Goal: Task Accomplishment & Management: Use online tool/utility

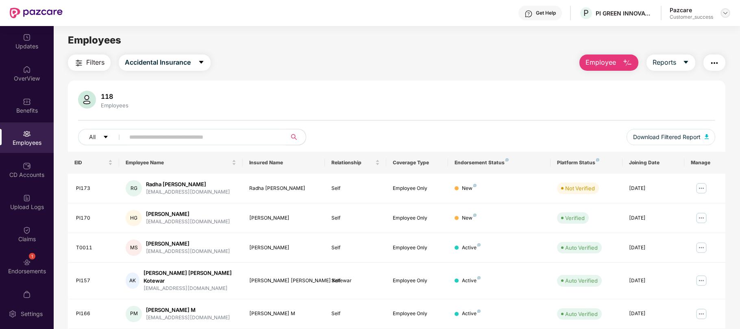
click at [724, 11] on img at bounding box center [725, 13] width 7 height 7
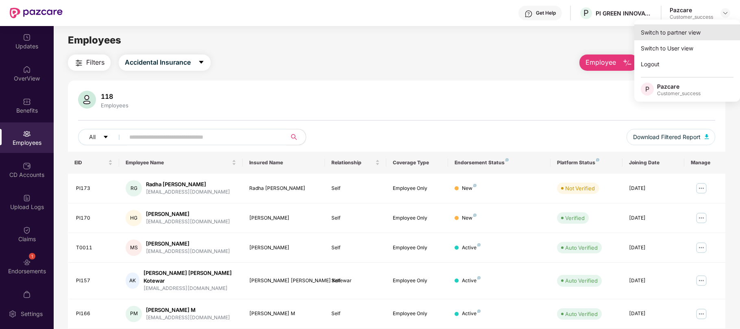
click at [685, 29] on div "Switch to partner view" at bounding box center [688, 32] width 106 height 16
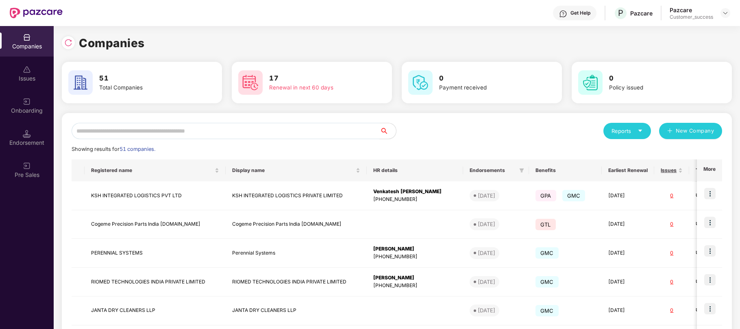
click at [307, 125] on input "text" at bounding box center [226, 131] width 308 height 16
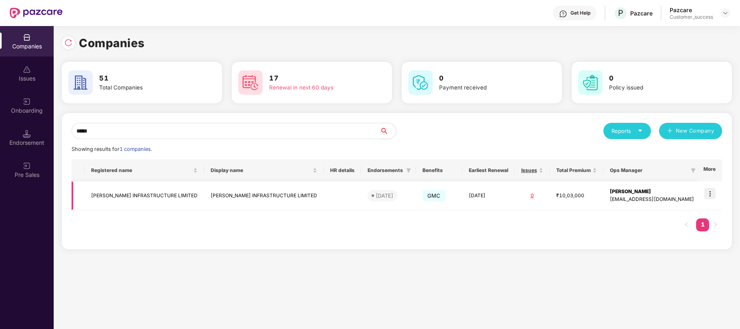
type input "*****"
click at [711, 197] on img at bounding box center [710, 193] width 11 height 11
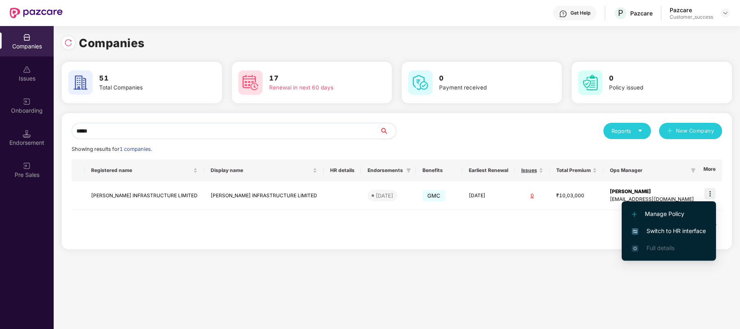
click at [674, 229] on span "Switch to HR interface" at bounding box center [669, 231] width 74 height 9
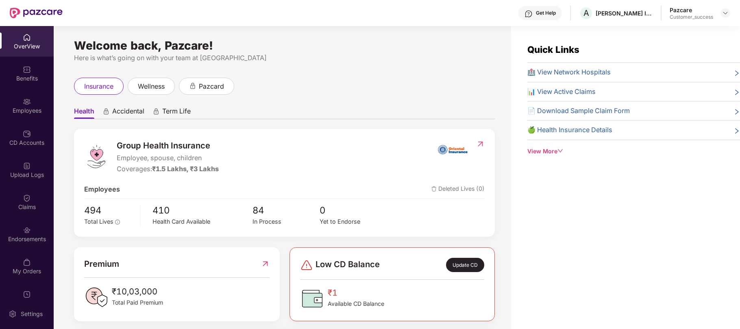
click at [26, 109] on div "Employees" at bounding box center [27, 111] width 54 height 8
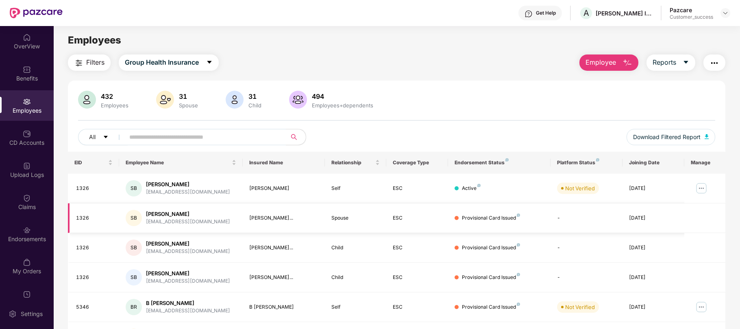
scroll to position [172, 0]
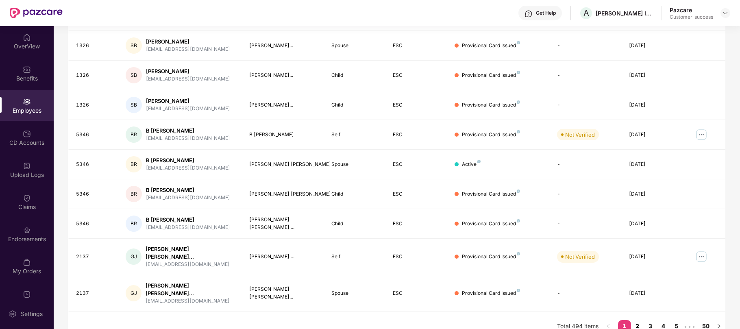
click at [638, 320] on link "2" at bounding box center [637, 326] width 13 height 12
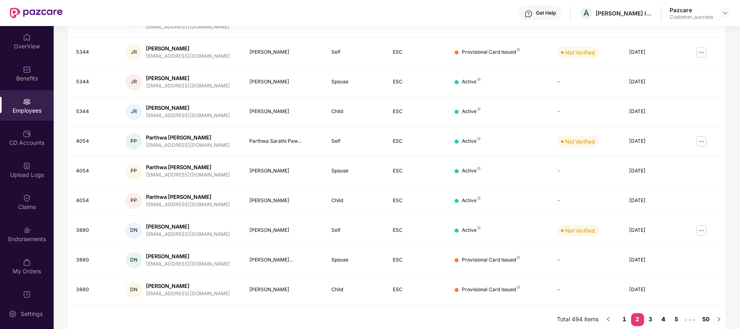
click at [663, 315] on link "4" at bounding box center [663, 319] width 13 height 12
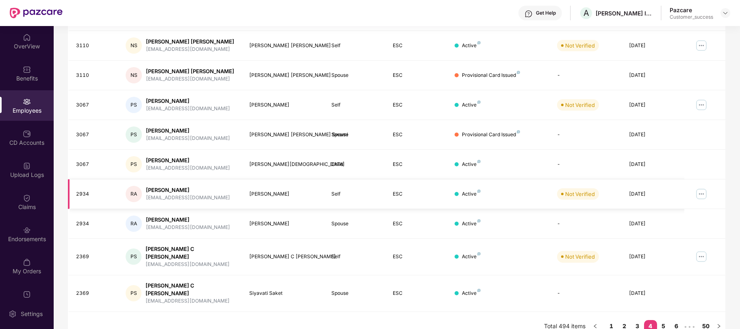
scroll to position [0, 0]
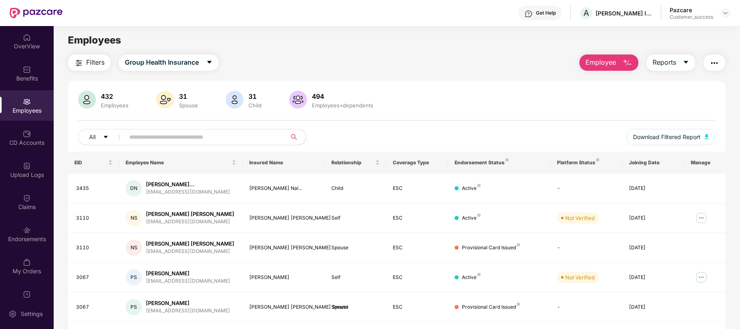
click at [720, 65] on button "button" at bounding box center [715, 63] width 22 height 16
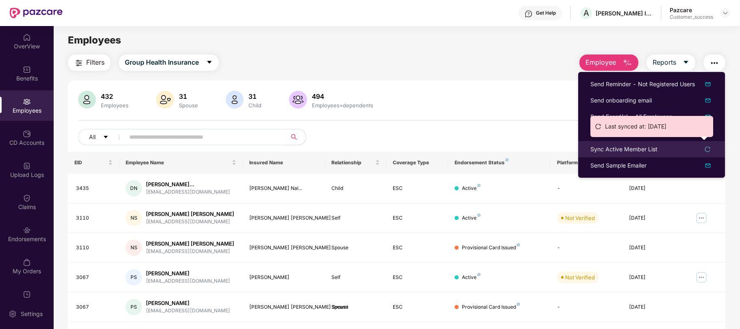
click at [634, 151] on div "Sync Active Member List" at bounding box center [624, 149] width 67 height 9
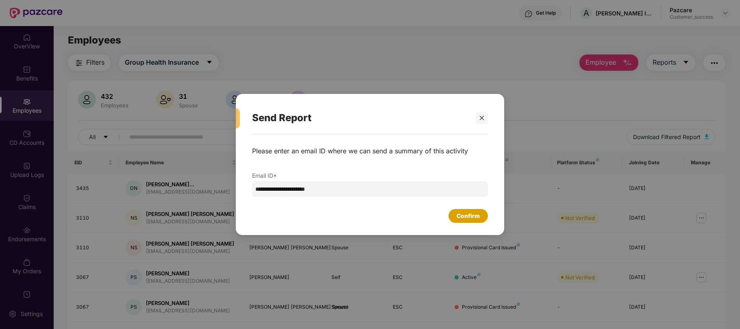
click at [469, 218] on div "Confirm" at bounding box center [468, 216] width 23 height 9
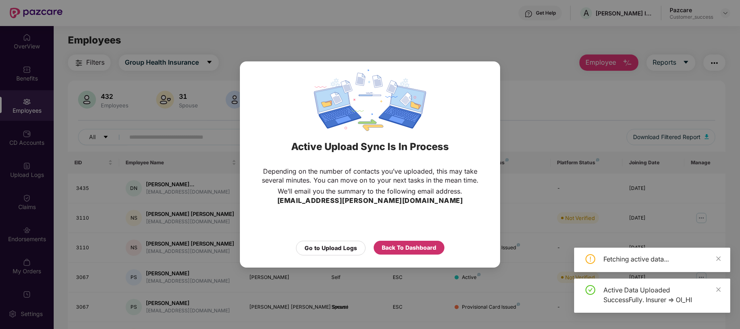
click at [414, 243] on div "Back To Dashboard" at bounding box center [409, 247] width 55 height 9
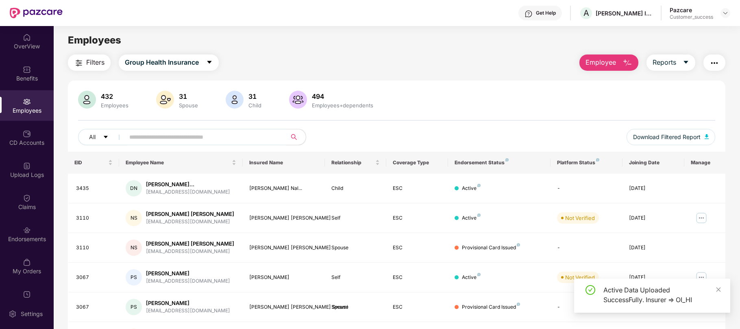
click at [23, 98] on img at bounding box center [27, 102] width 8 height 8
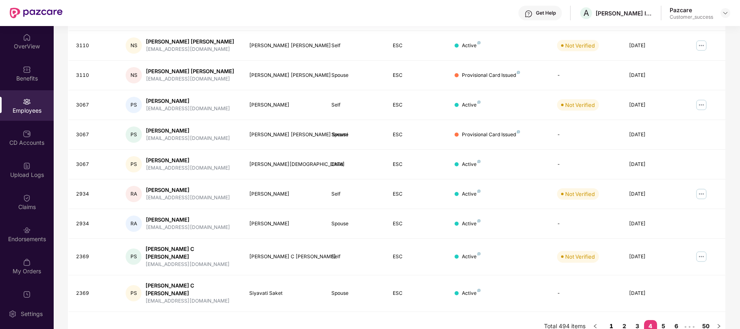
click at [611, 320] on link "1" at bounding box center [611, 326] width 13 height 12
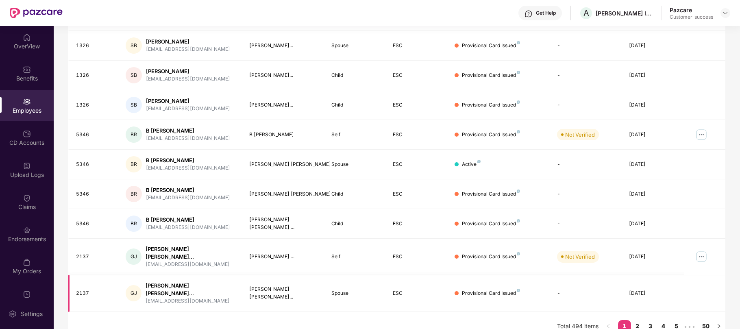
scroll to position [0, 0]
